Goal: Task Accomplishment & Management: Complete application form

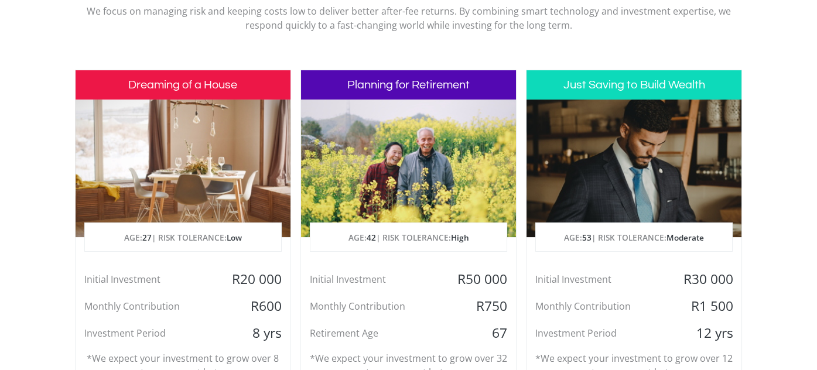
scroll to position [586, 0]
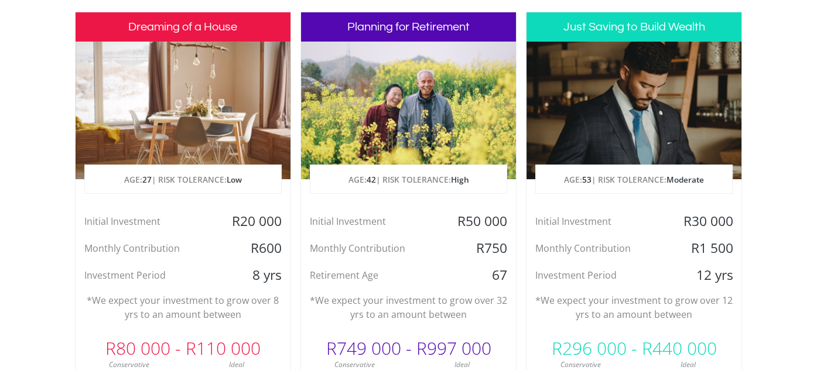
click at [606, 331] on div "R296 000 - R440 000" at bounding box center [633, 348] width 215 height 35
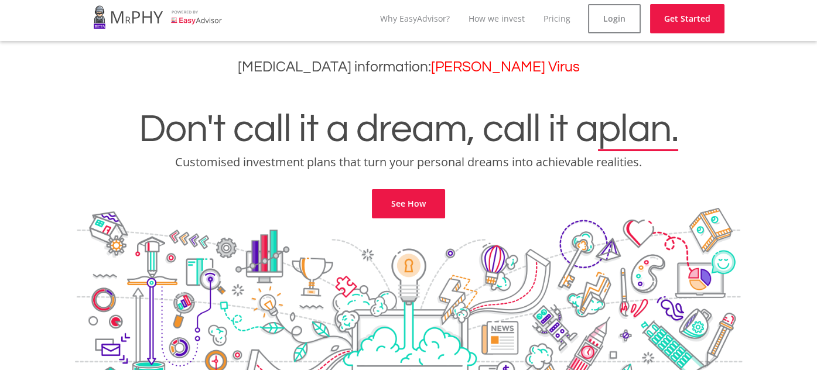
scroll to position [0, 0]
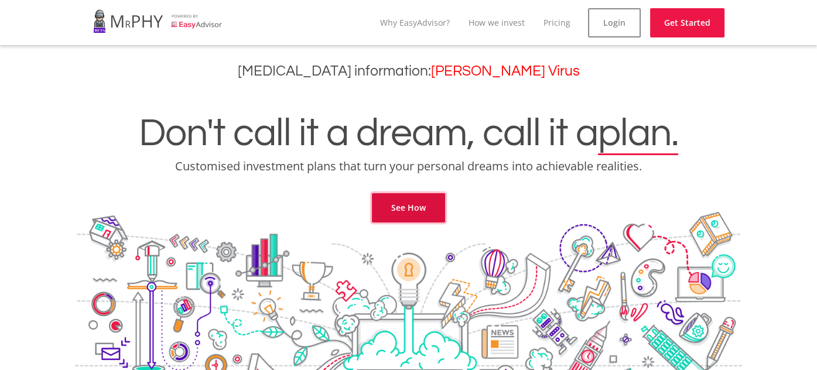
click at [432, 209] on link "See How" at bounding box center [408, 207] width 73 height 29
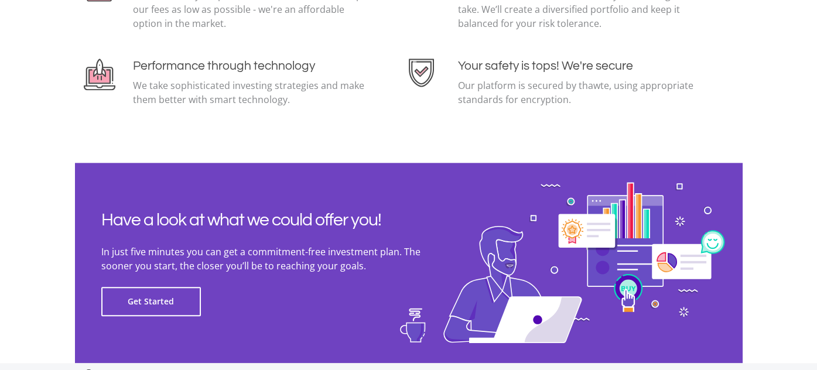
scroll to position [2700, 0]
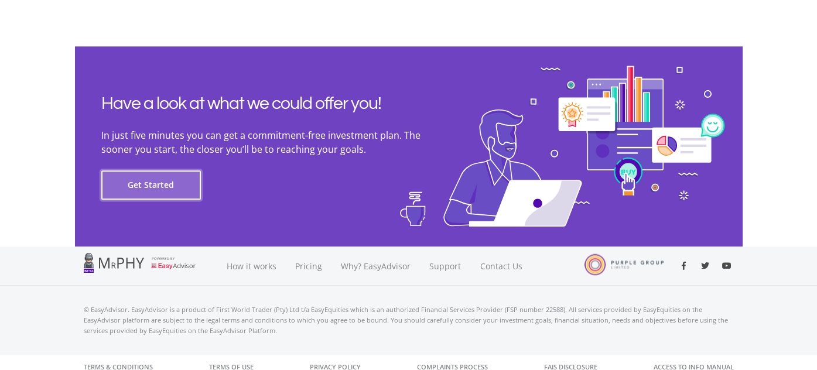
click at [167, 194] on button "Get Started" at bounding box center [151, 184] width 100 height 29
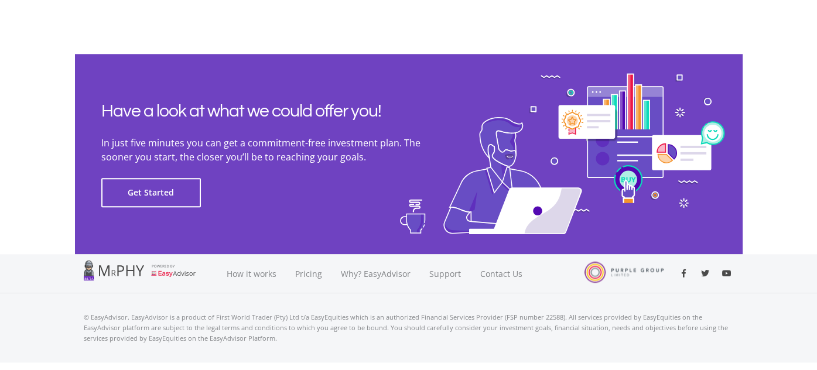
scroll to position [2709, 0]
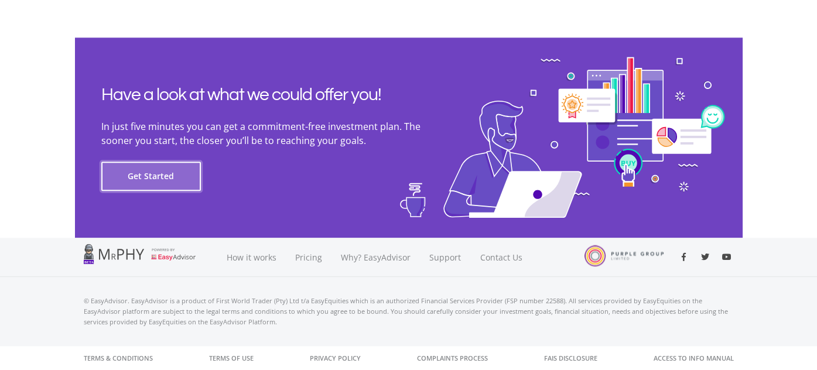
click at [183, 177] on button "Get Started" at bounding box center [151, 176] width 100 height 29
